Goal: Entertainment & Leisure: Consume media (video, audio)

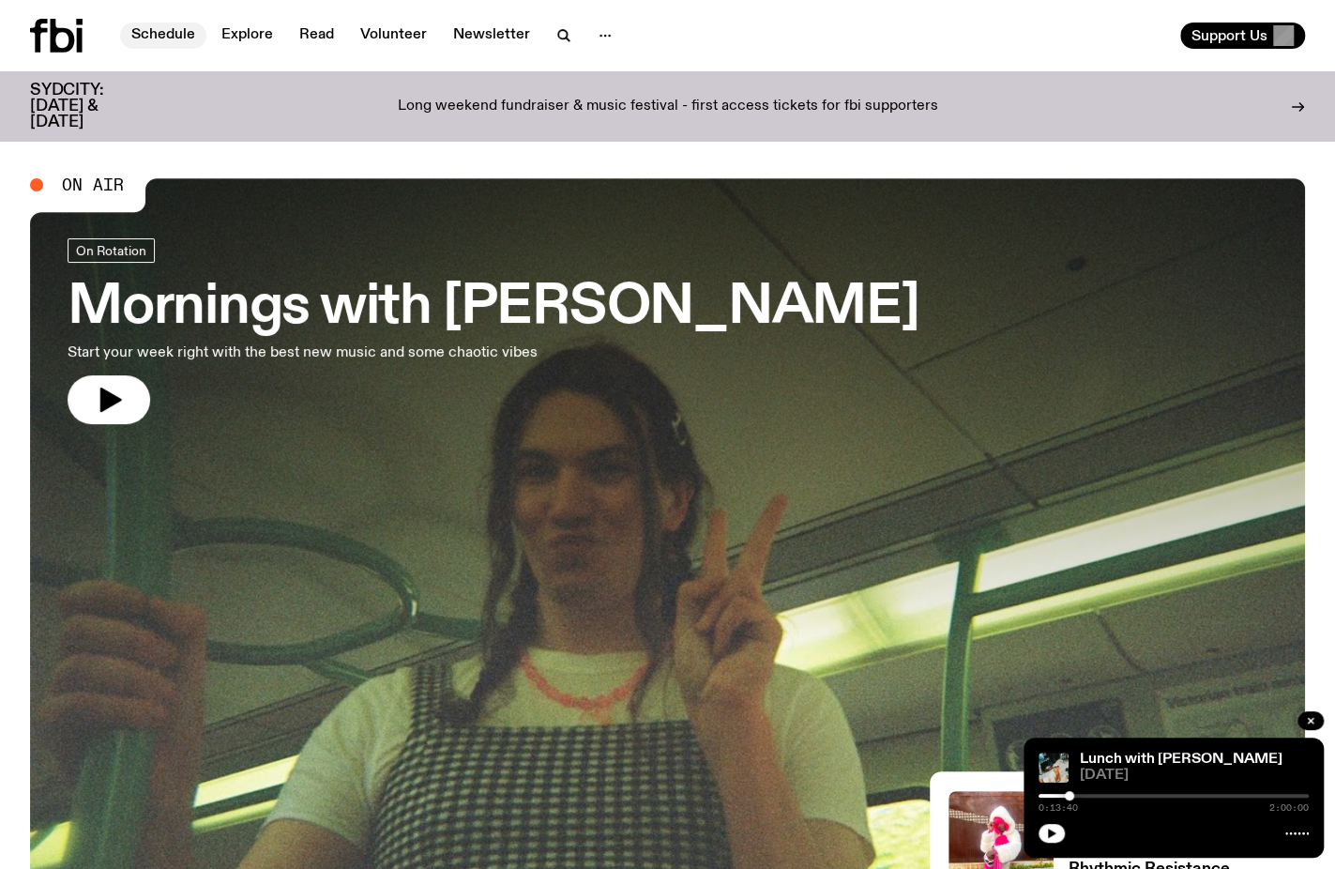
click at [158, 35] on link "Schedule" at bounding box center [163, 36] width 86 height 26
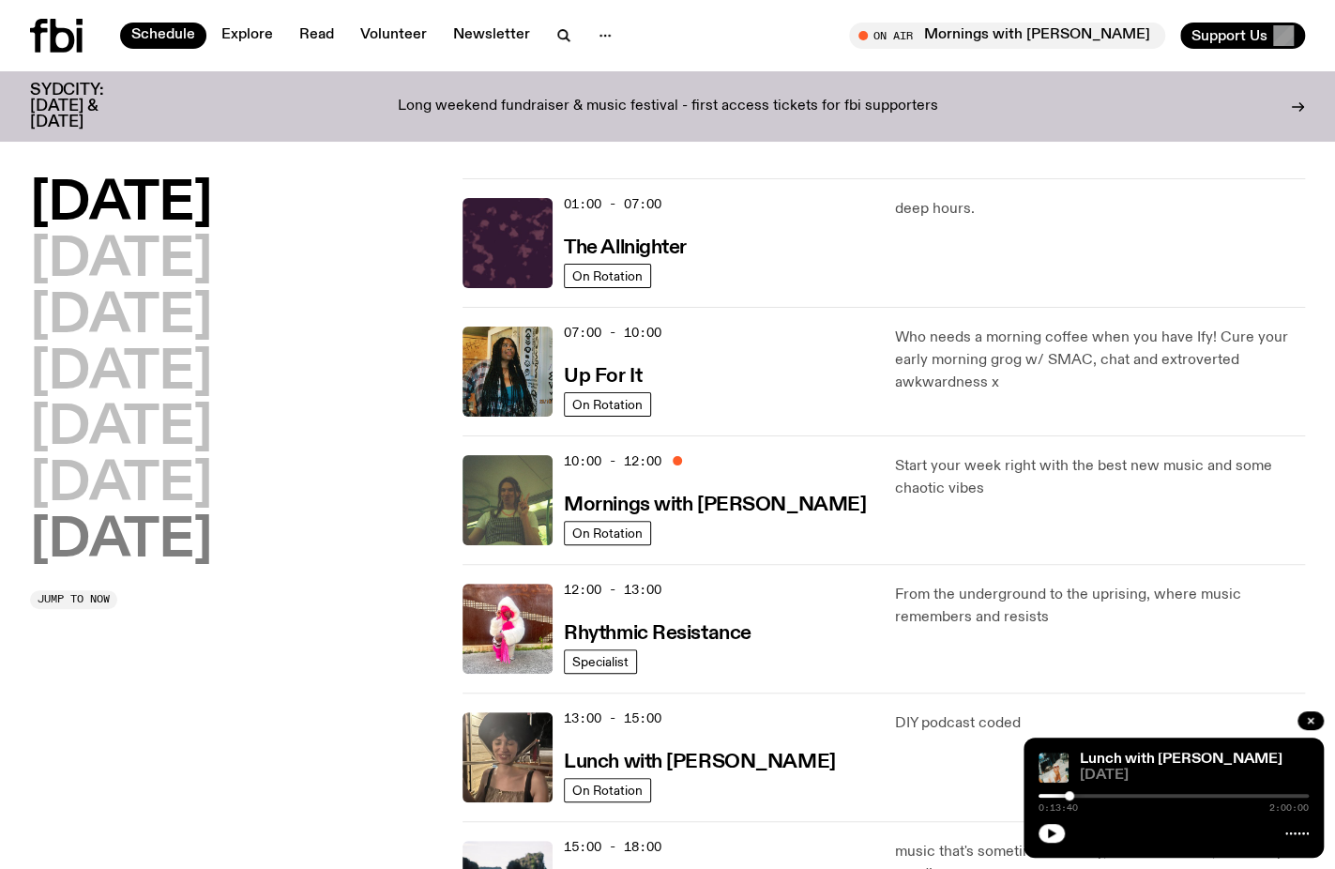
click at [147, 530] on h2 "[DATE]" at bounding box center [121, 541] width 182 height 53
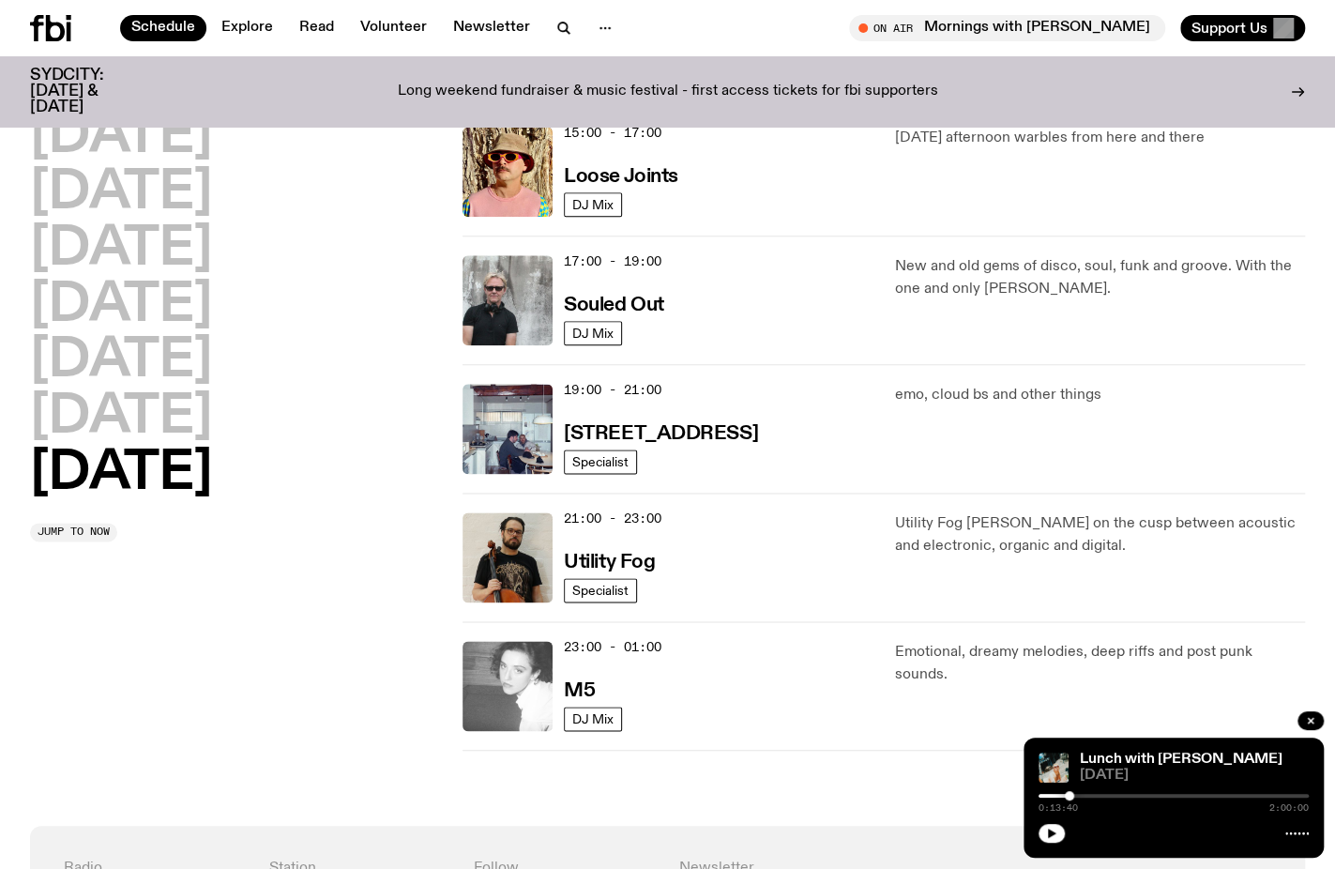
scroll to position [1083, 0]
click at [614, 305] on h3 "Souled Out" at bounding box center [614, 306] width 100 height 20
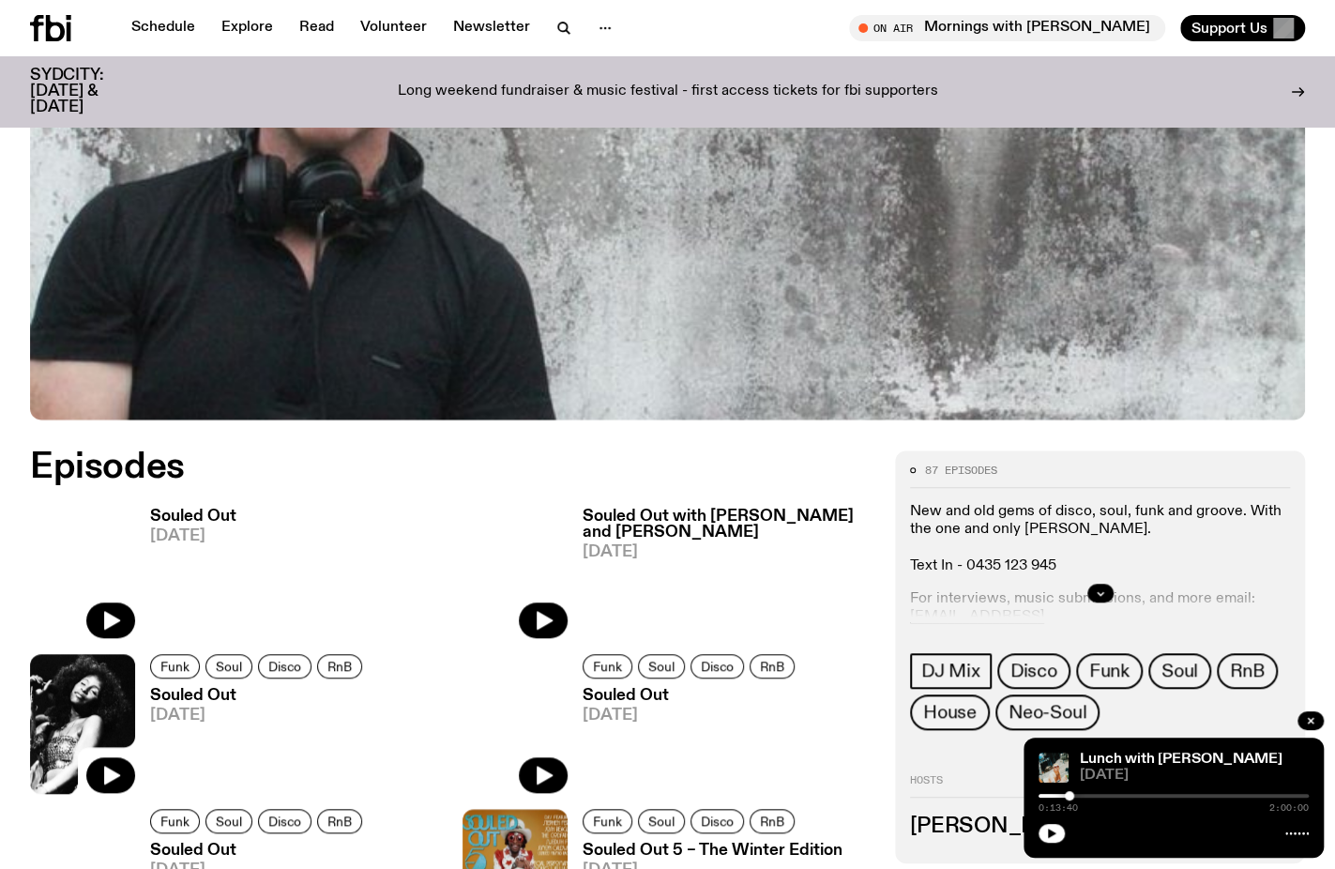
scroll to position [572, 0]
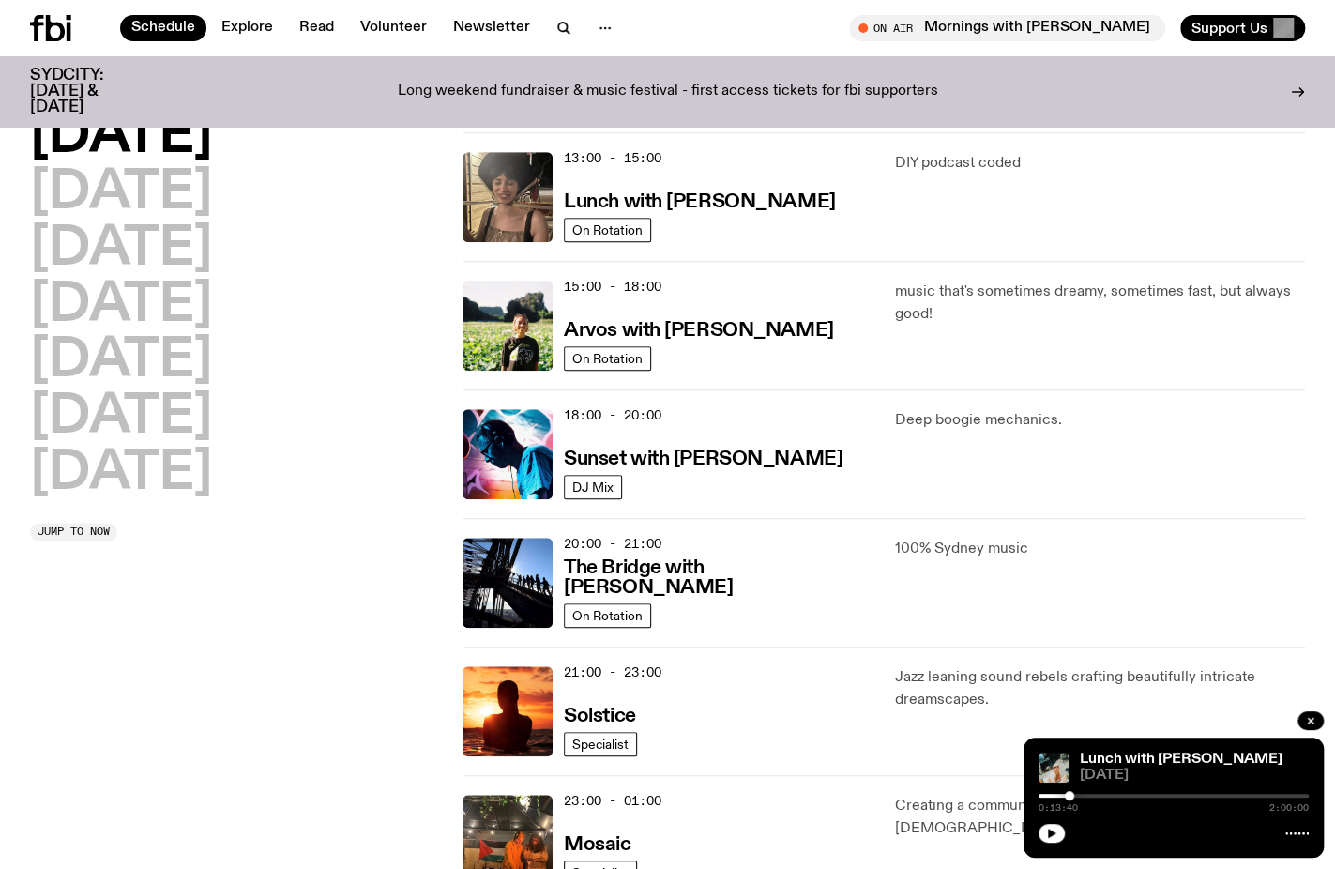
scroll to position [521, 0]
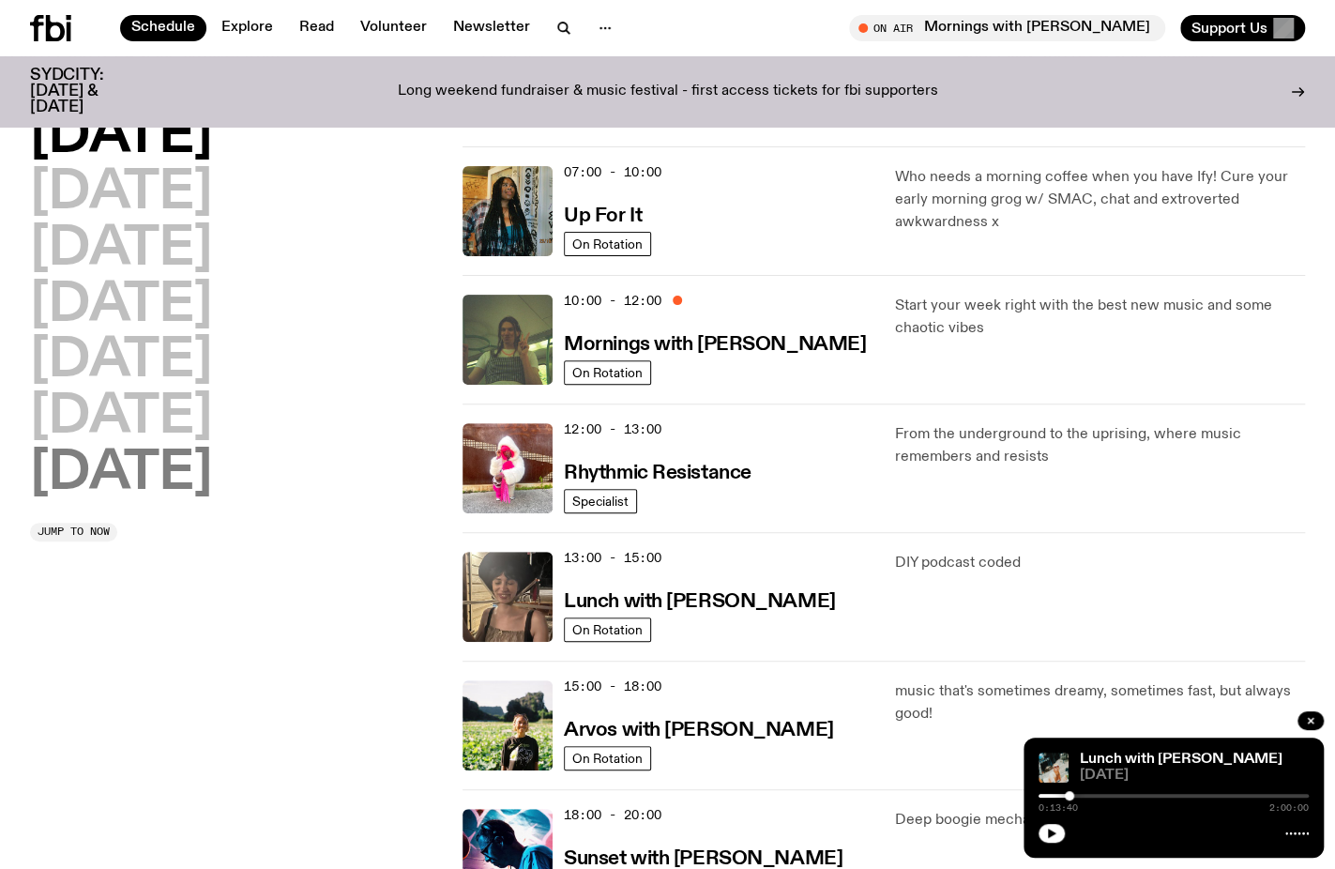
click at [120, 458] on h2 "[DATE]" at bounding box center [121, 473] width 182 height 53
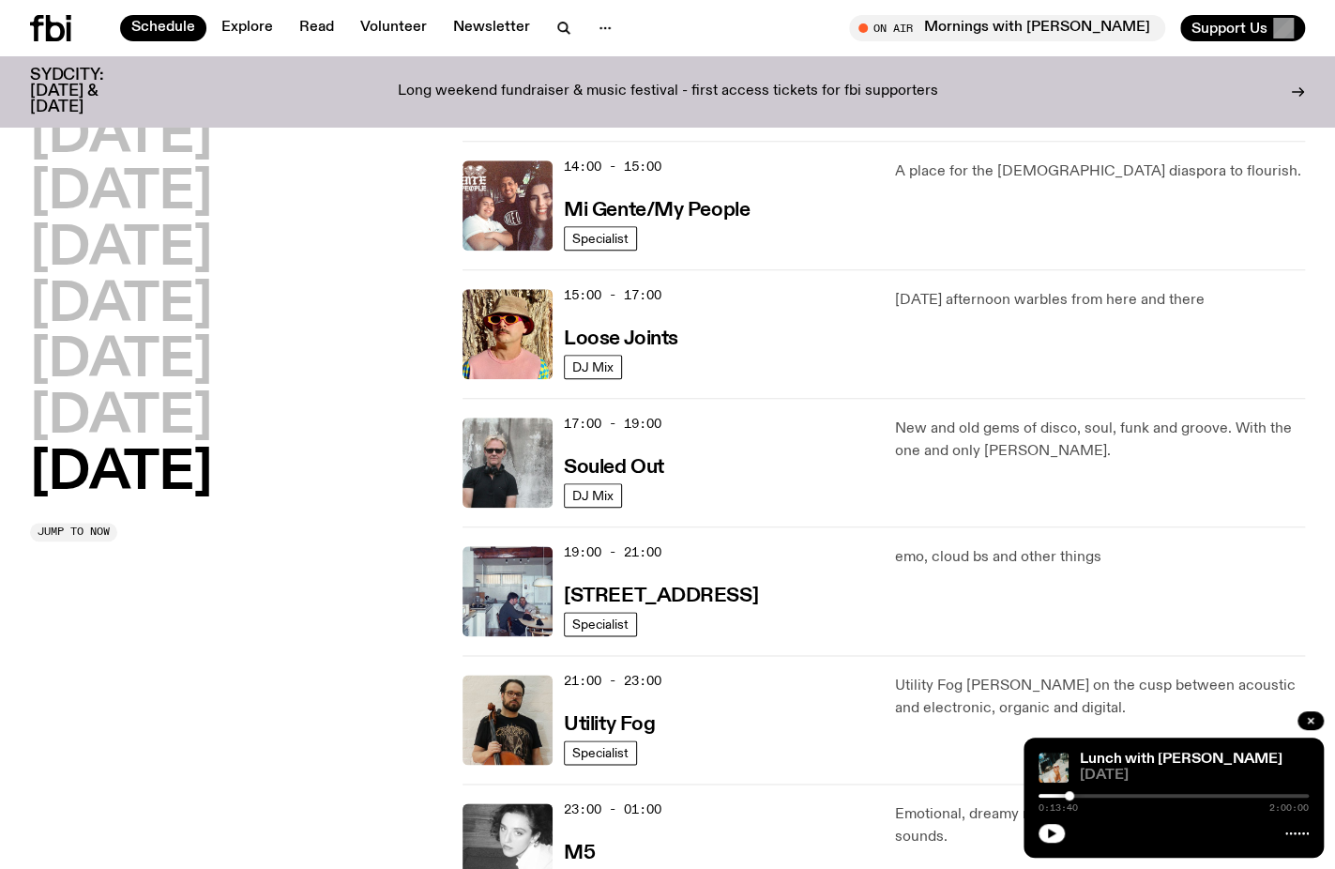
scroll to position [897, 0]
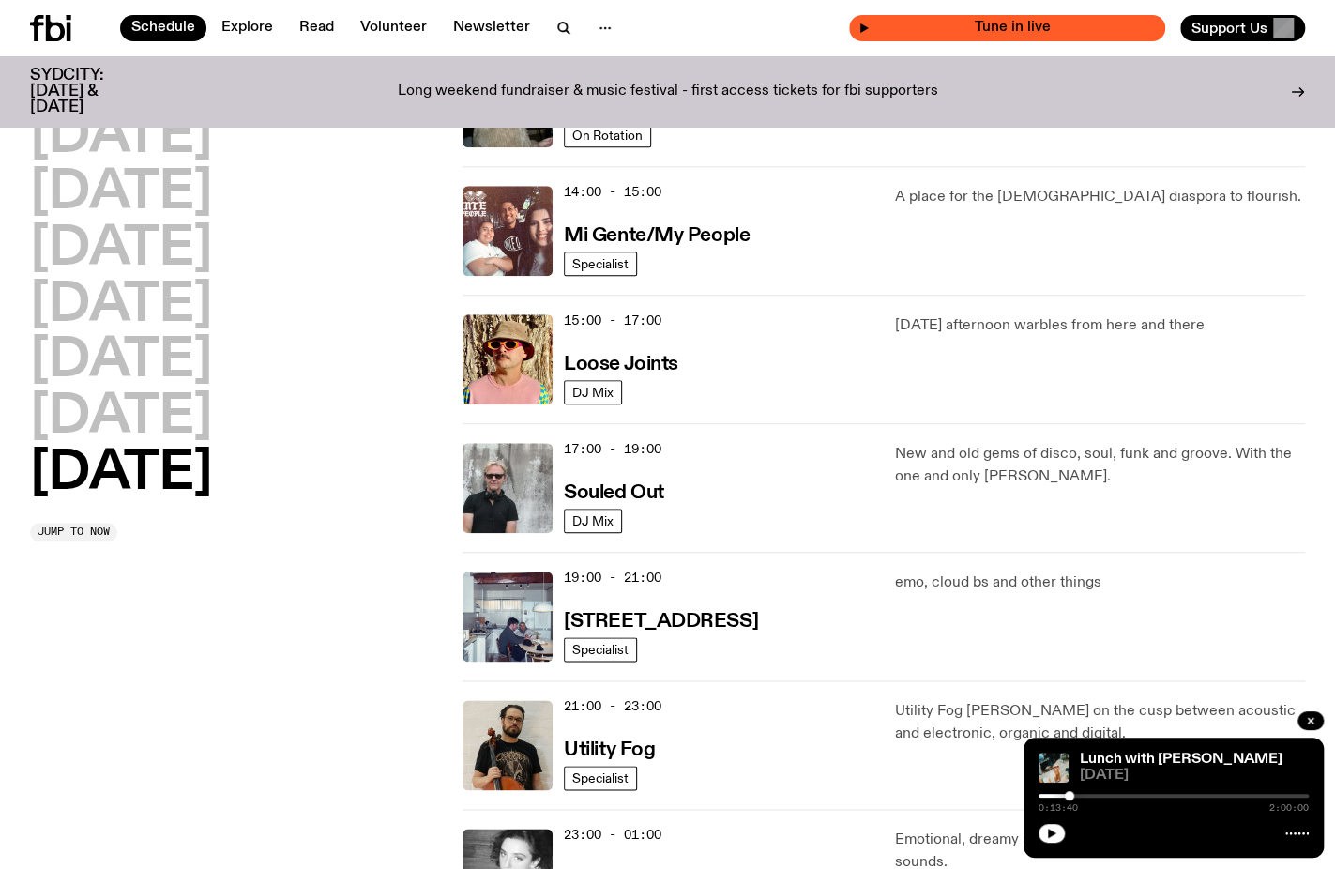
click at [911, 18] on div "Tune in live" at bounding box center [1007, 28] width 316 height 26
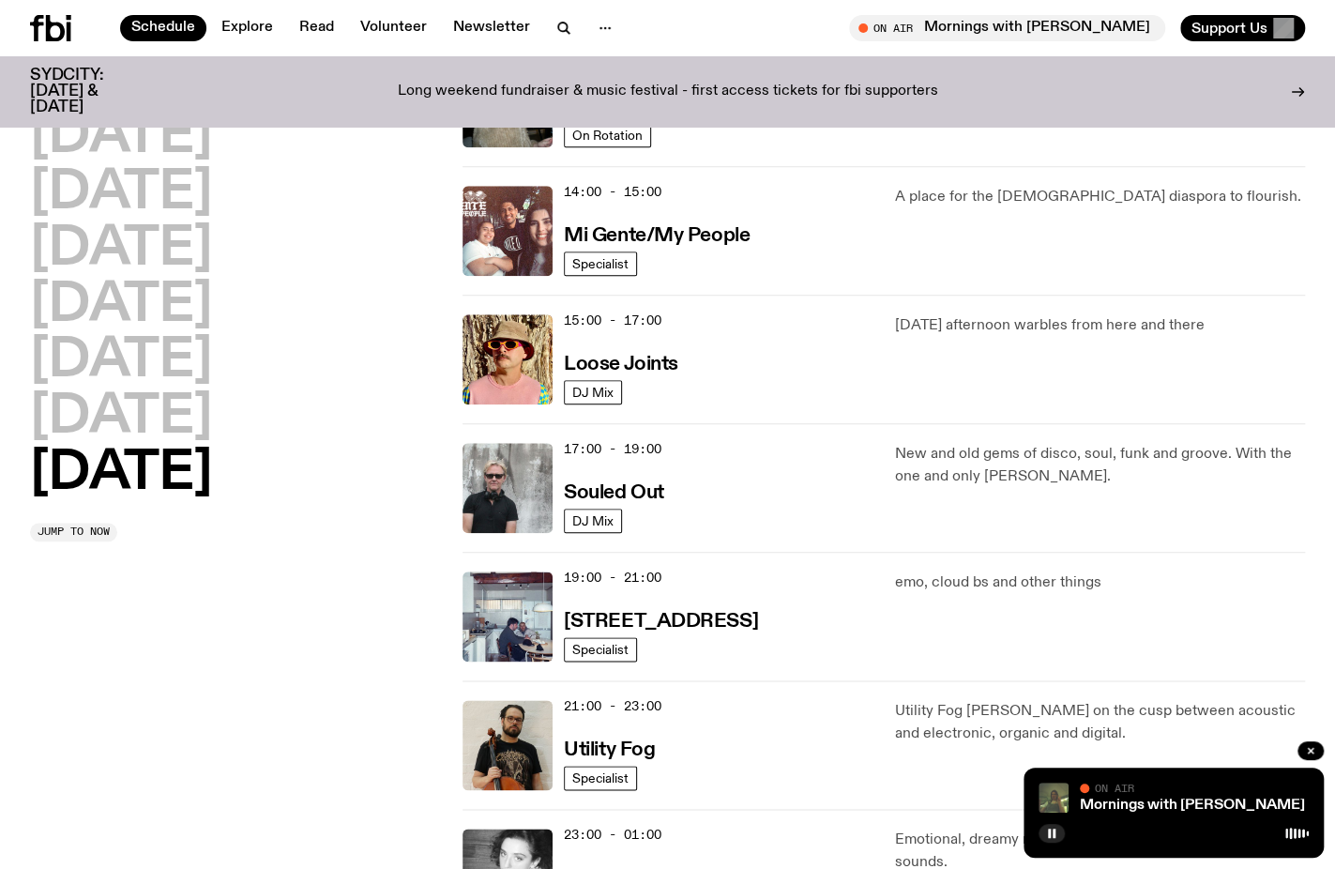
click at [1238, 782] on div "On Air" at bounding box center [1194, 789] width 229 height 14
click at [391, 650] on div "[DATE] [DATE] [DATE] [DATE] [DATE] [DATE] [DATE] Jump to now" at bounding box center [235, 102] width 410 height 1672
click at [1062, 828] on button "button" at bounding box center [1051, 833] width 26 height 19
click at [545, 371] on img at bounding box center [507, 359] width 90 height 90
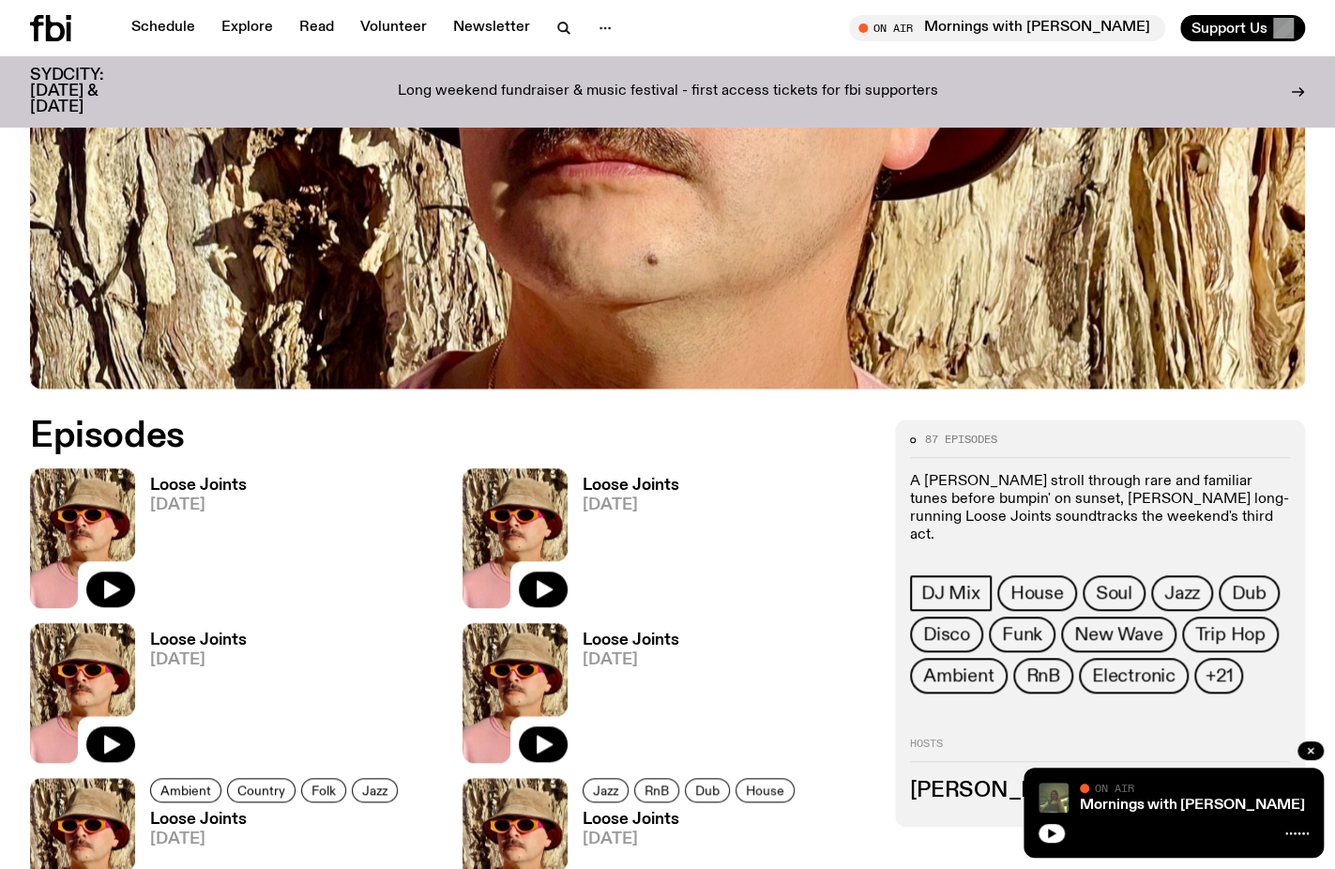
scroll to position [643, 0]
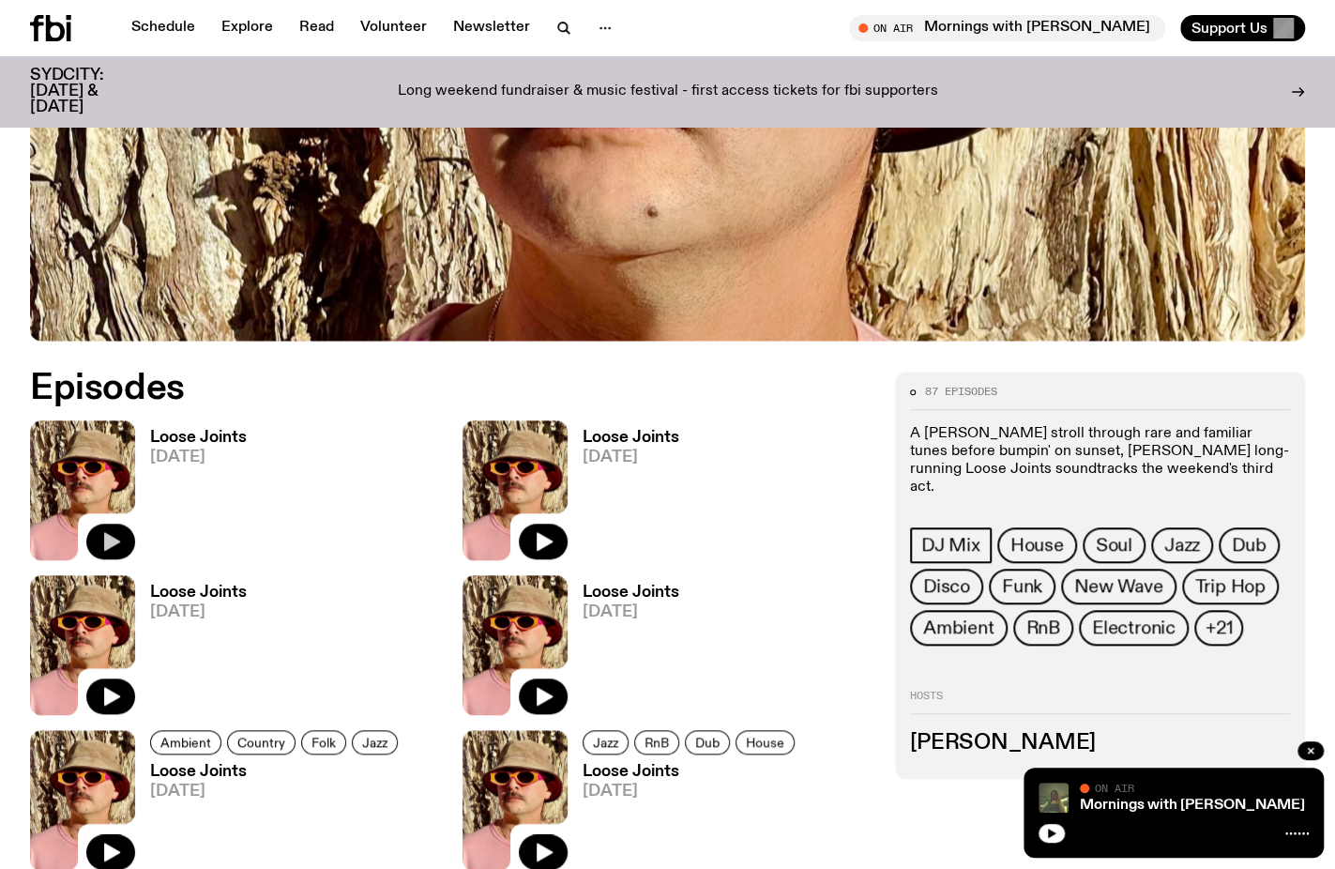
click at [120, 534] on icon "button" at bounding box center [110, 541] width 23 height 23
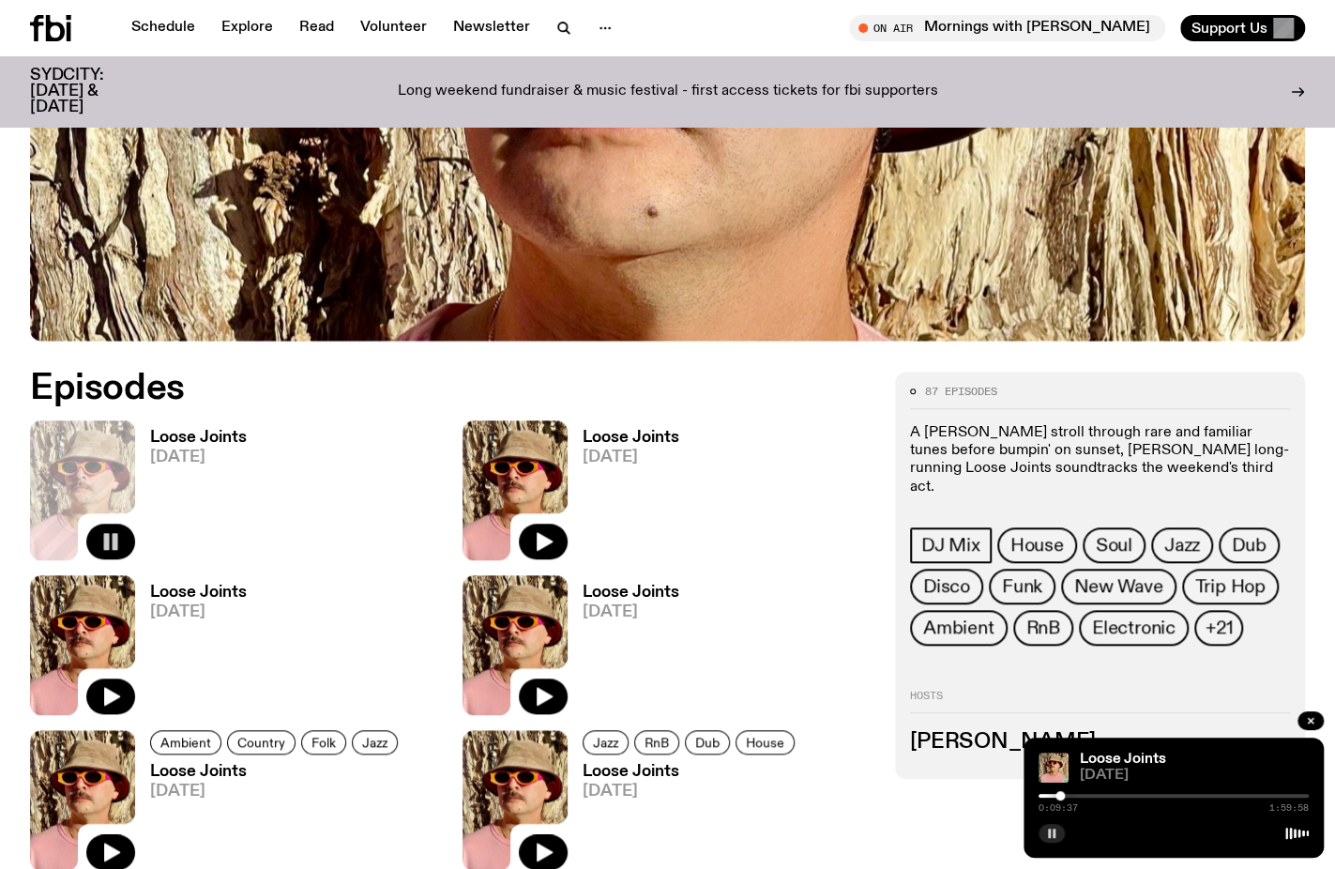
click at [1049, 832] on rect "button" at bounding box center [1049, 832] width 3 height 9
click at [1042, 829] on button "button" at bounding box center [1051, 833] width 26 height 19
click at [366, 784] on span "[DATE]" at bounding box center [276, 791] width 253 height 16
